Goal: Find specific page/section: Find specific page/section

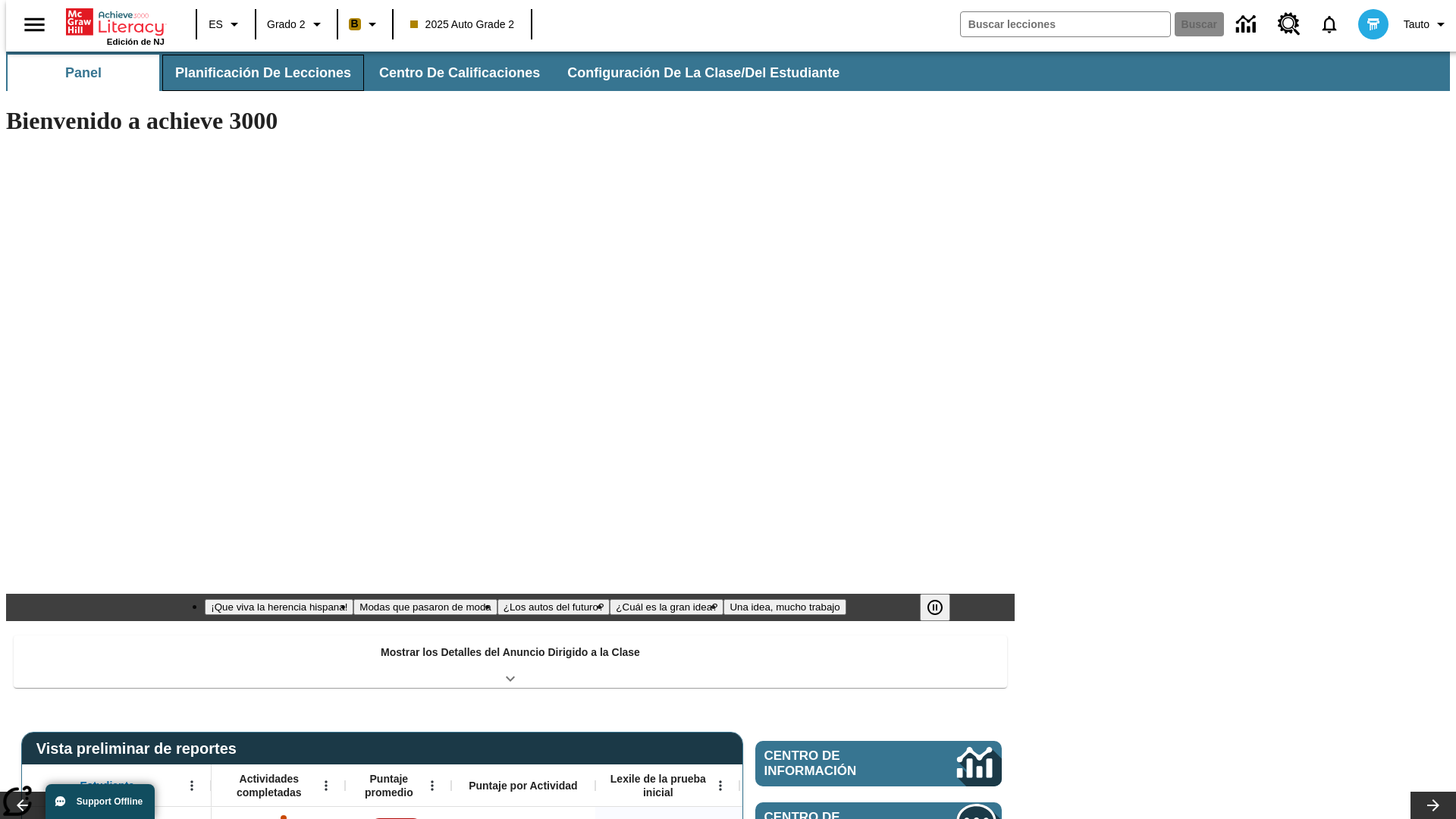
click at [254, 73] on span "Planificación de lecciones" at bounding box center [262, 73] width 176 height 17
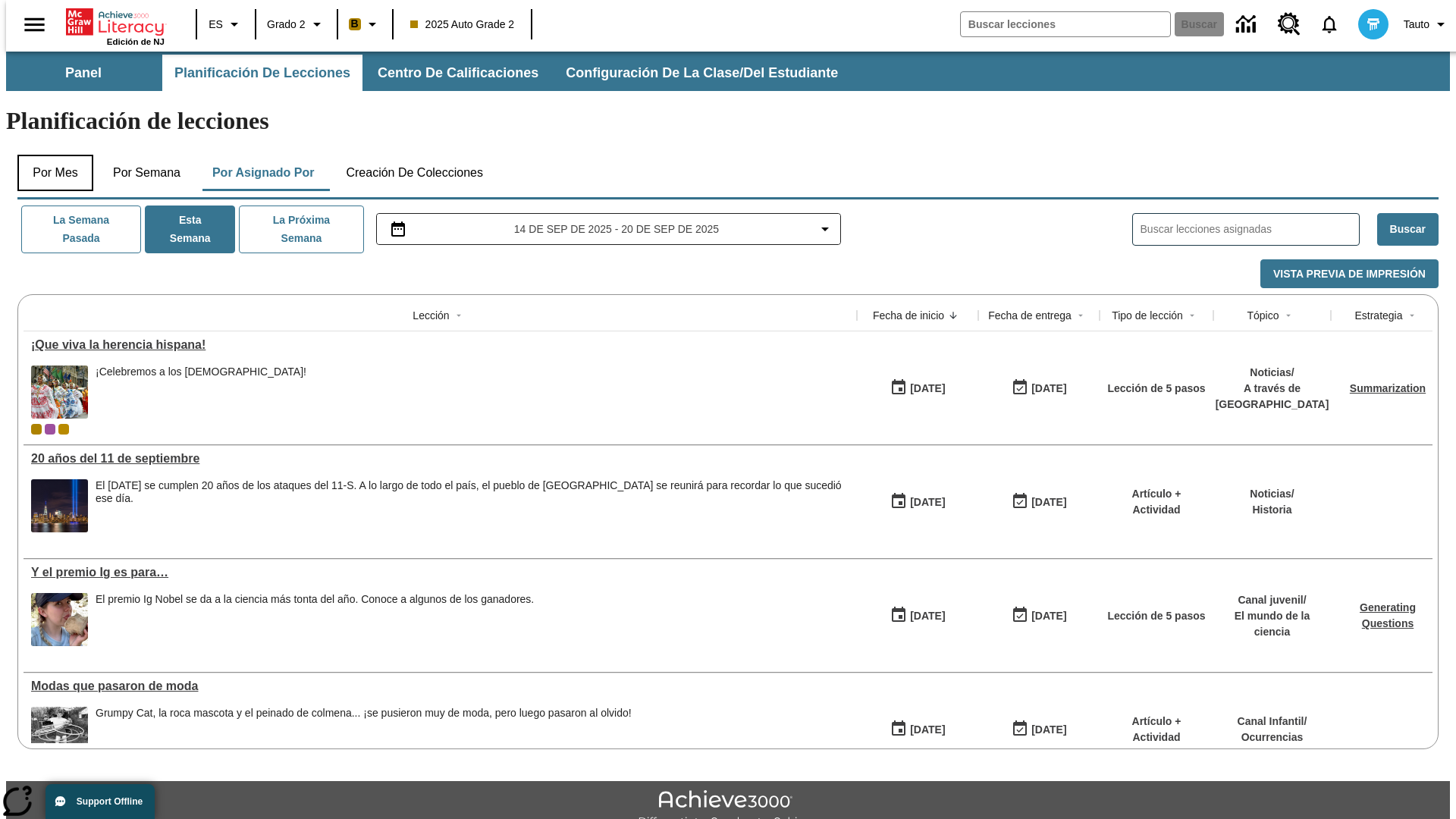
click at [49, 155] on button "Por mes" at bounding box center [55, 173] width 76 height 37
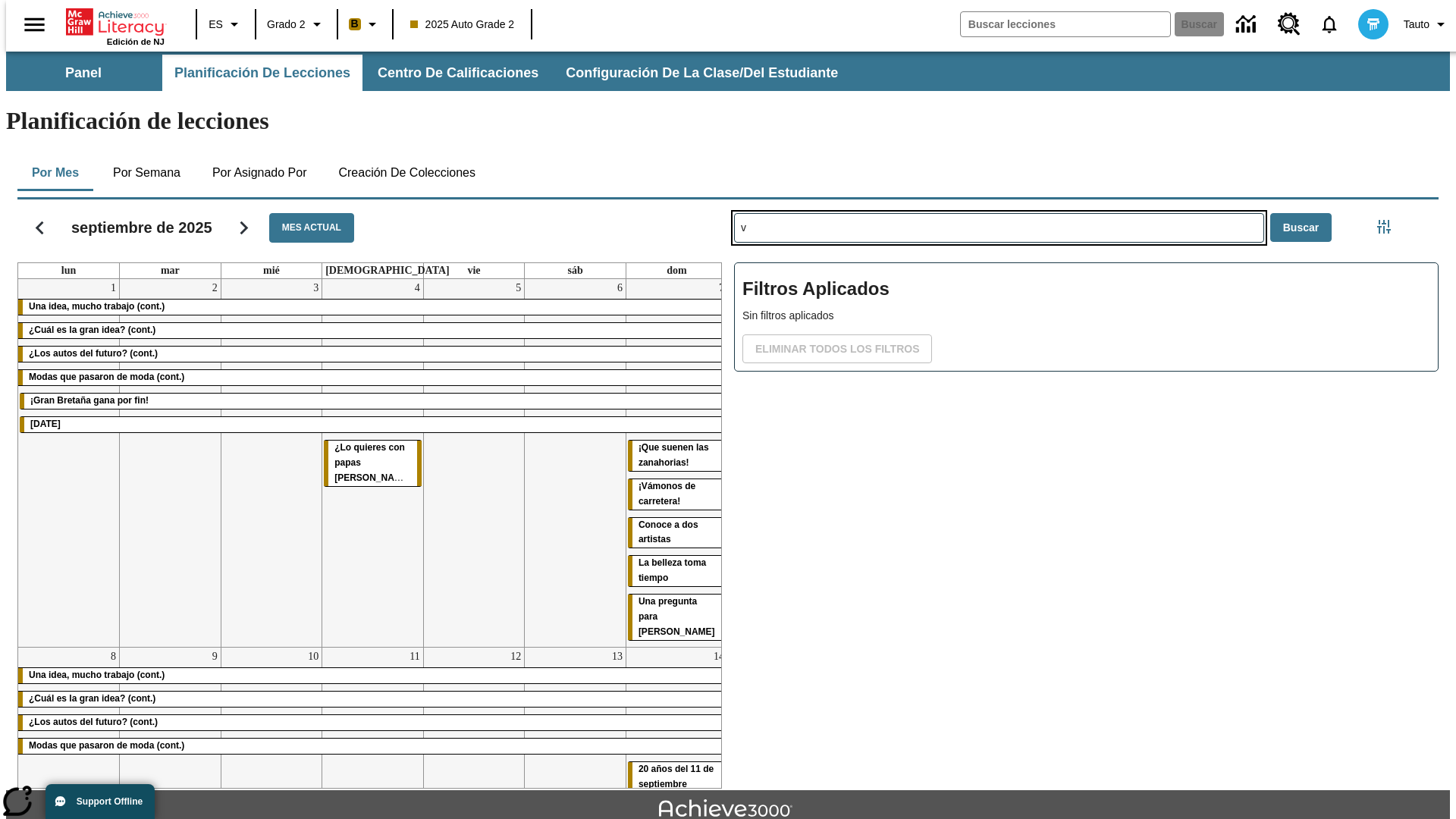
type input "v"
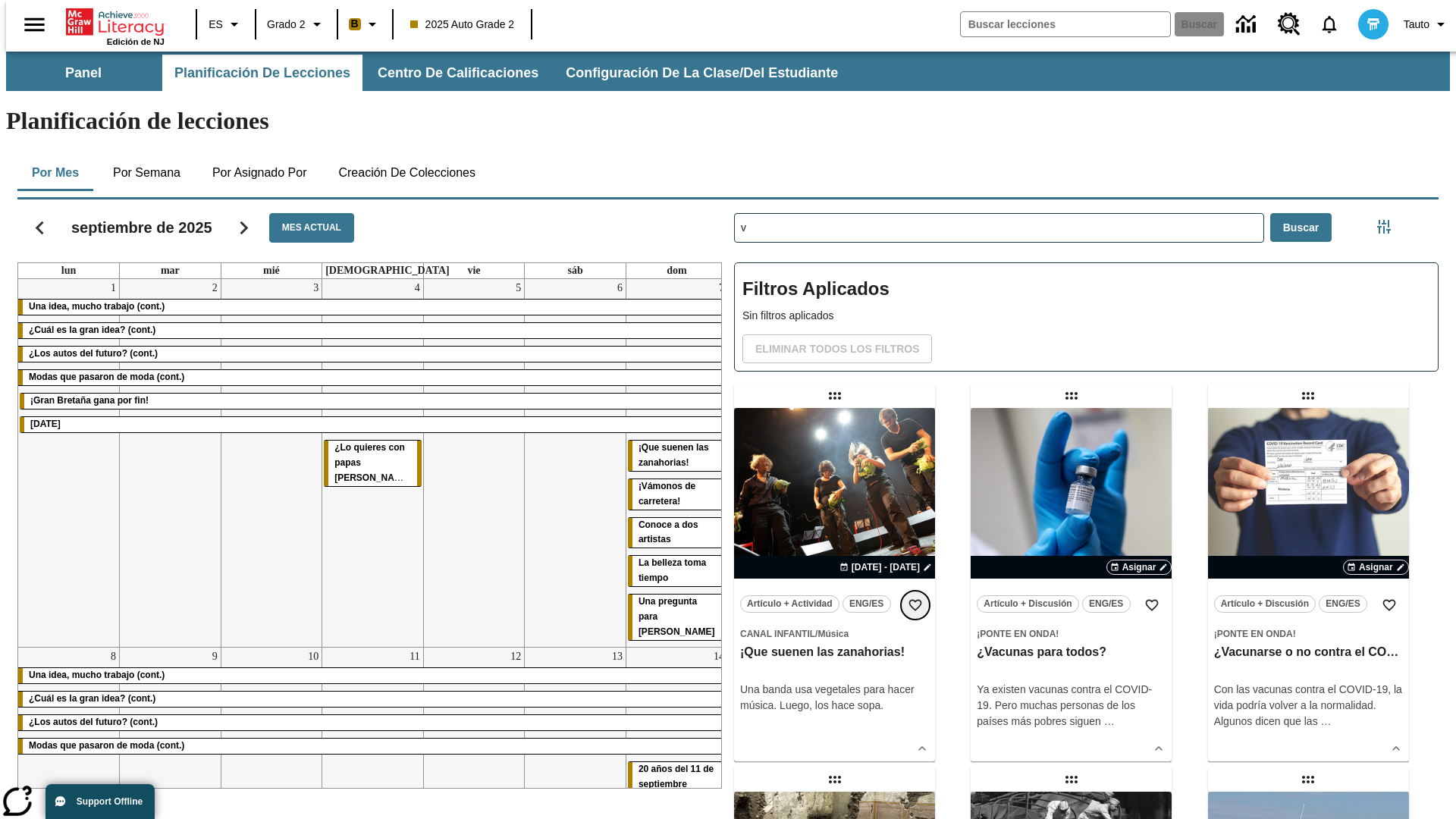
click at [915, 598] on icon "Añadir a mis Favoritas" at bounding box center [915, 605] width 15 height 15
click at [109, 20] on icon "Portada" at bounding box center [115, 22] width 101 height 31
